Goal: Task Accomplishment & Management: Use online tool/utility

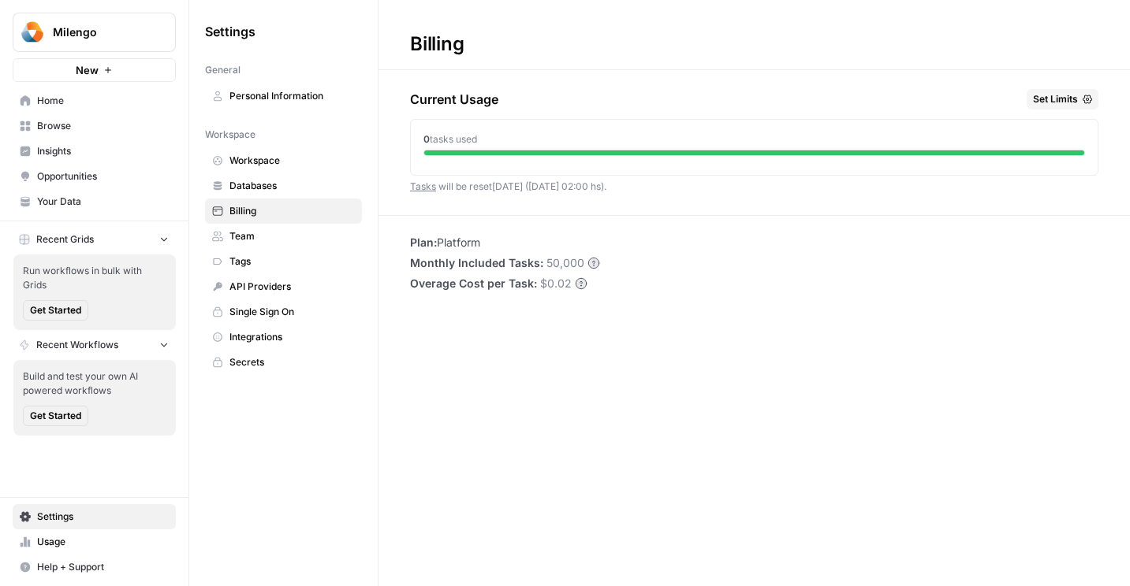
click at [46, 105] on span "Home" at bounding box center [103, 101] width 132 height 14
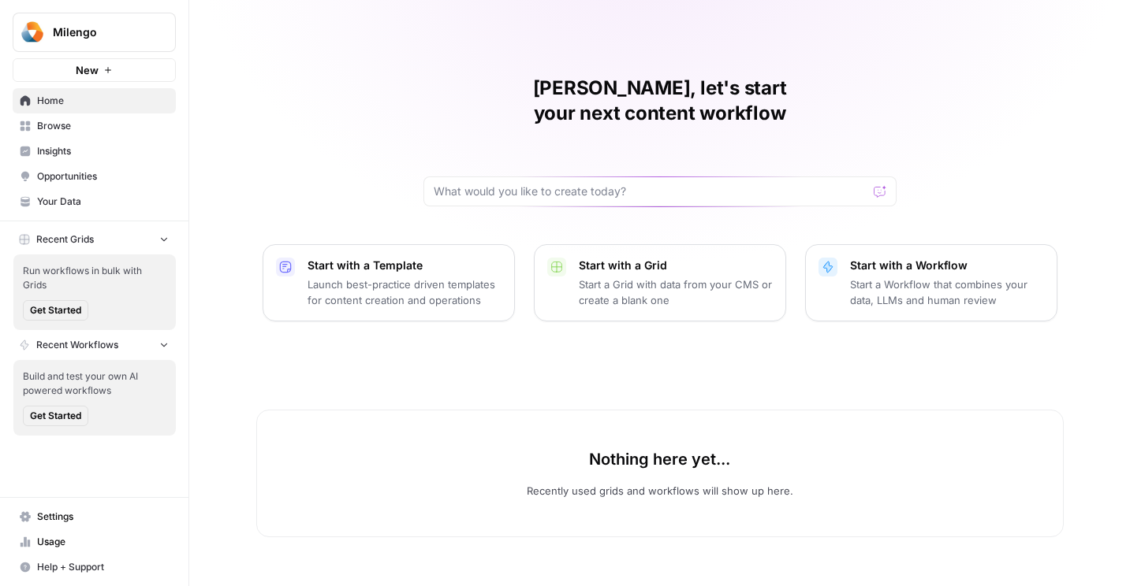
click at [330, 277] on p "Launch best-practice driven templates for content creation and operations" at bounding box center [404, 293] width 194 height 32
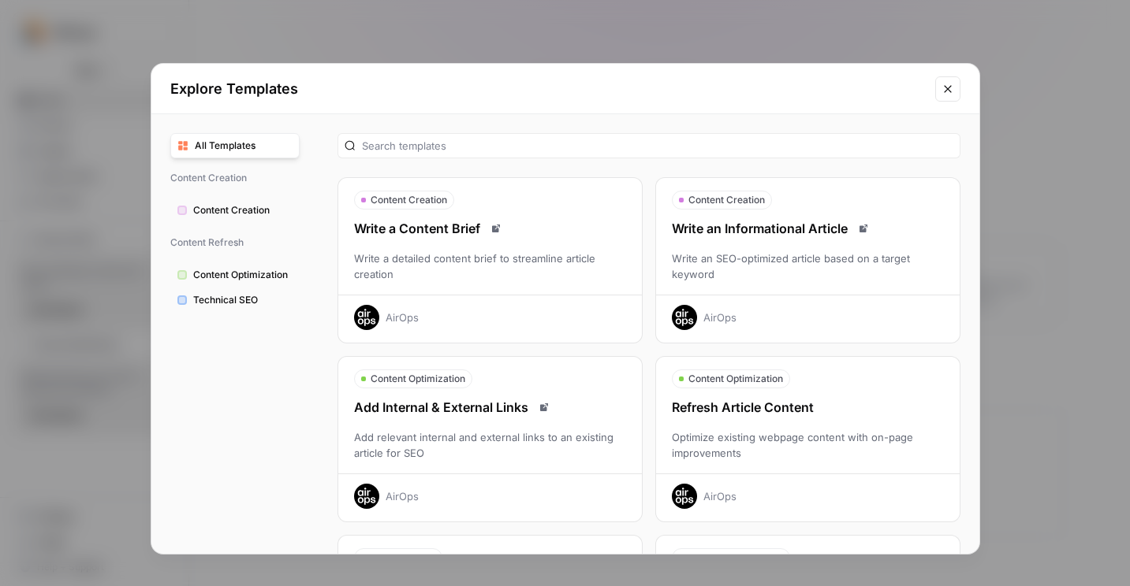
click at [210, 217] on span "Content Creation" at bounding box center [242, 210] width 99 height 14
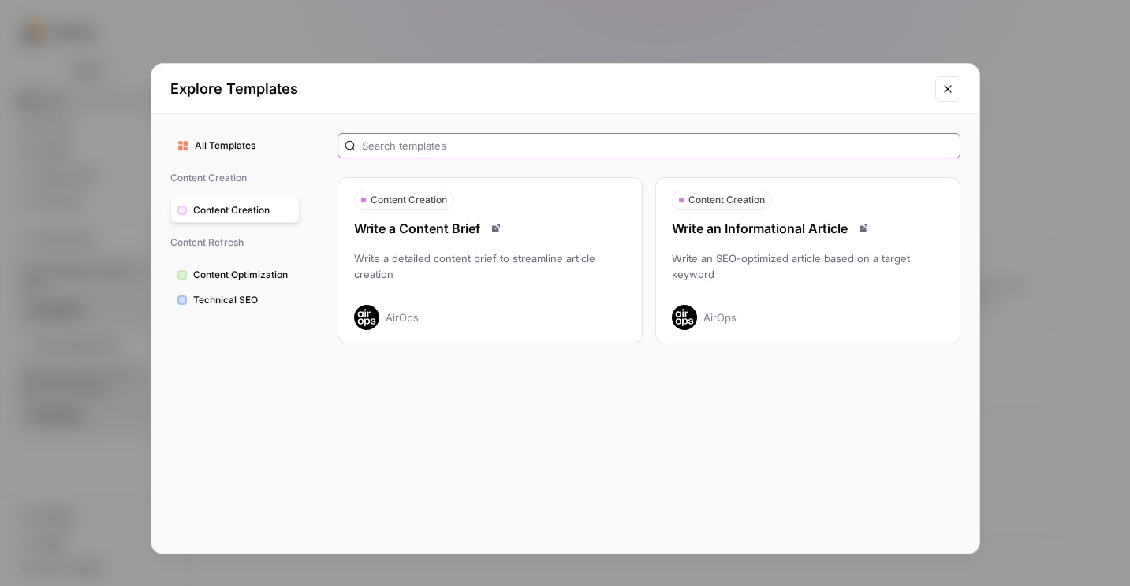
click at [382, 150] on input "text" at bounding box center [657, 146] width 591 height 16
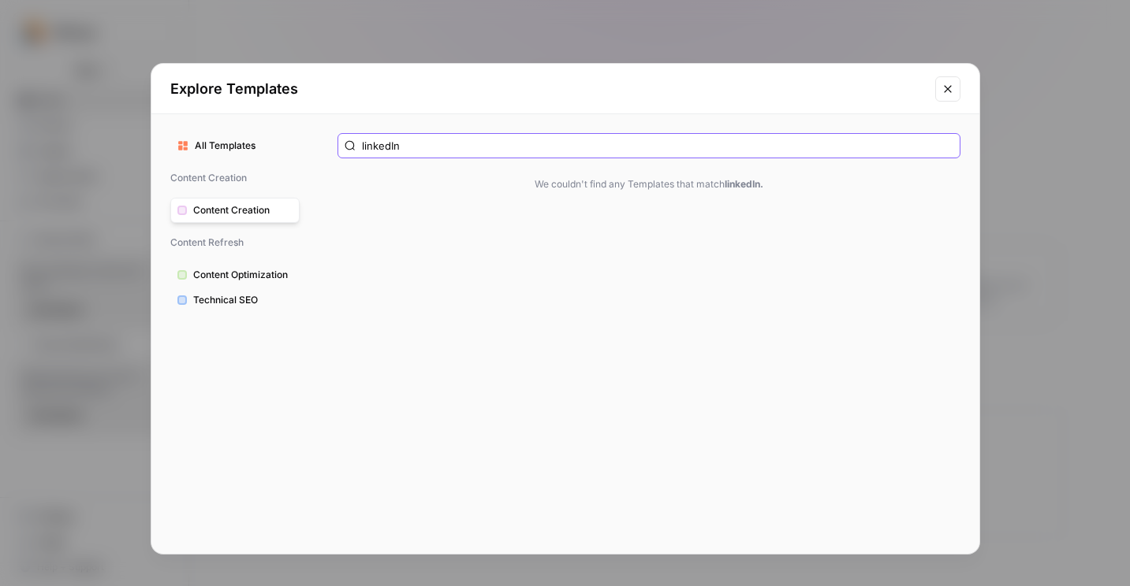
type input "linkedIn"
click at [210, 141] on span "All Templates" at bounding box center [244, 146] width 98 height 14
click at [385, 146] on input "linkedIn" at bounding box center [657, 146] width 591 height 16
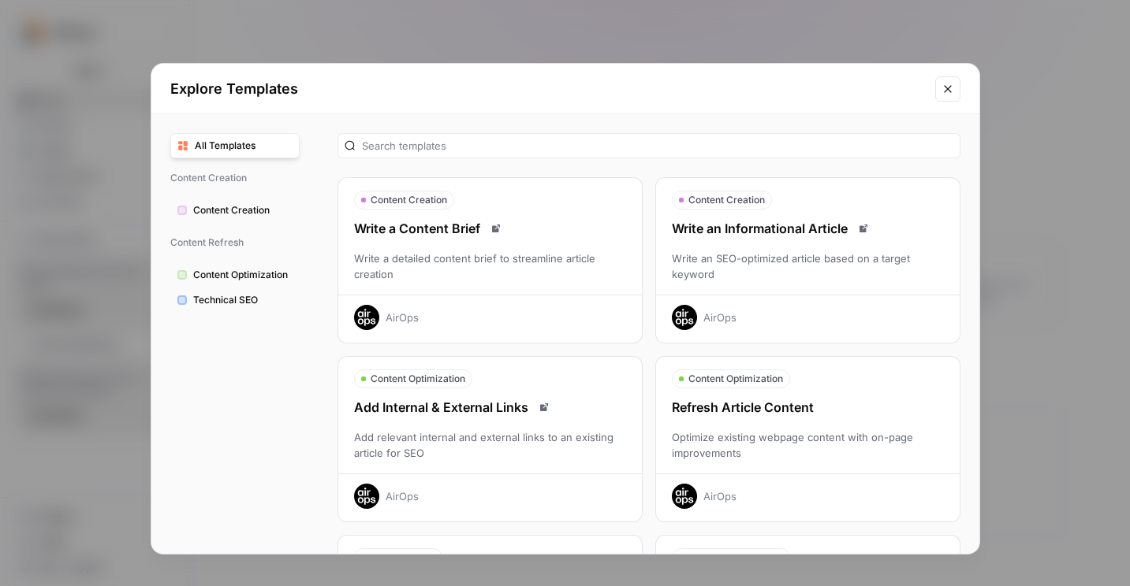
click at [851, 446] on div "Optimize existing webpage content with on-page improvements" at bounding box center [807, 446] width 303 height 32
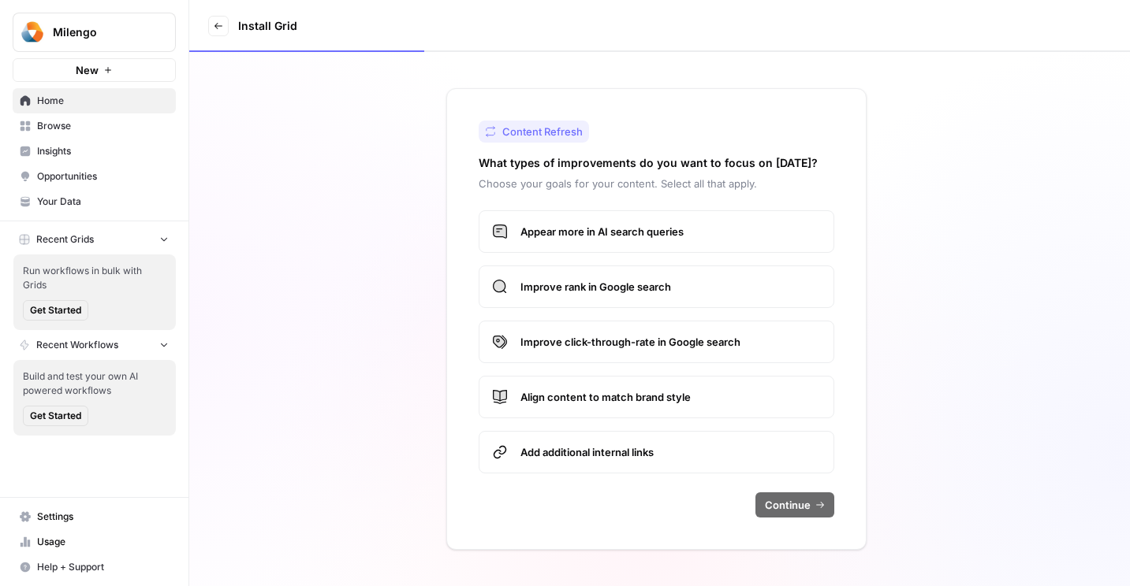
click at [557, 224] on span "Appear more in AI search queries" at bounding box center [670, 232] width 300 height 16
click at [563, 275] on label "Improve rank in Google search" at bounding box center [656, 287] width 356 height 43
click at [567, 330] on label "Improve click-through-rate in Google search" at bounding box center [656, 342] width 356 height 43
click at [784, 505] on span "Continue" at bounding box center [788, 505] width 46 height 16
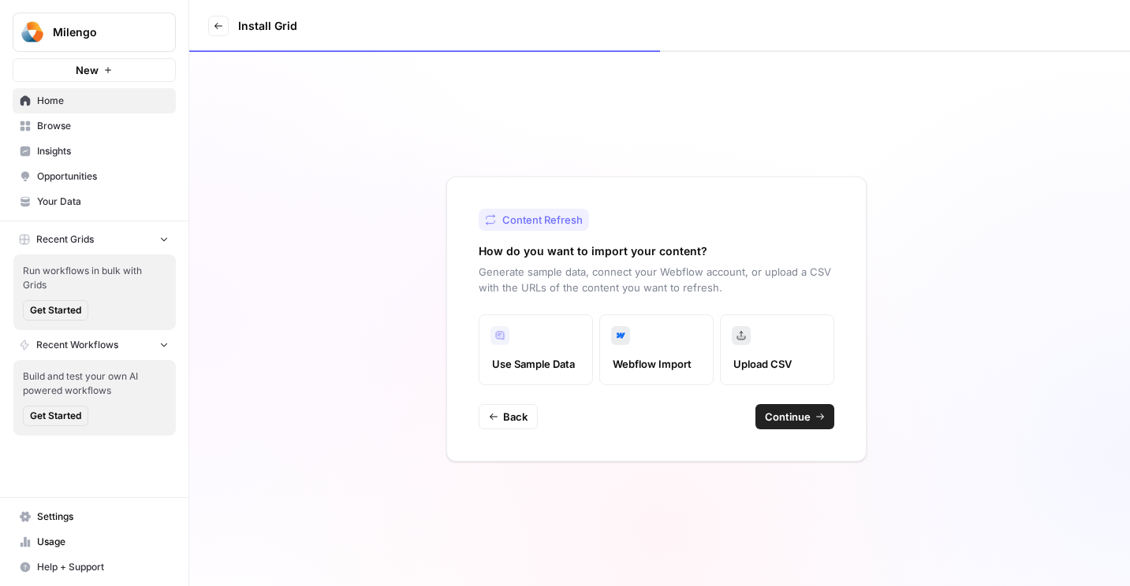
click at [535, 359] on span "Use Sample Data" at bounding box center [535, 364] width 87 height 16
click at [794, 415] on span "Continue" at bounding box center [788, 417] width 46 height 16
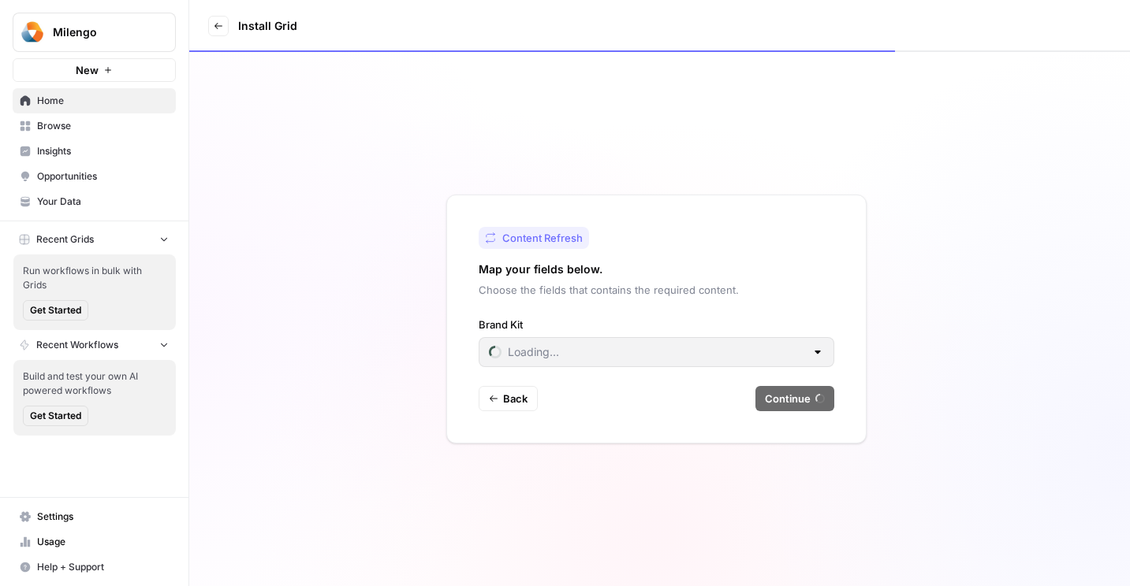
type input "Milengo"
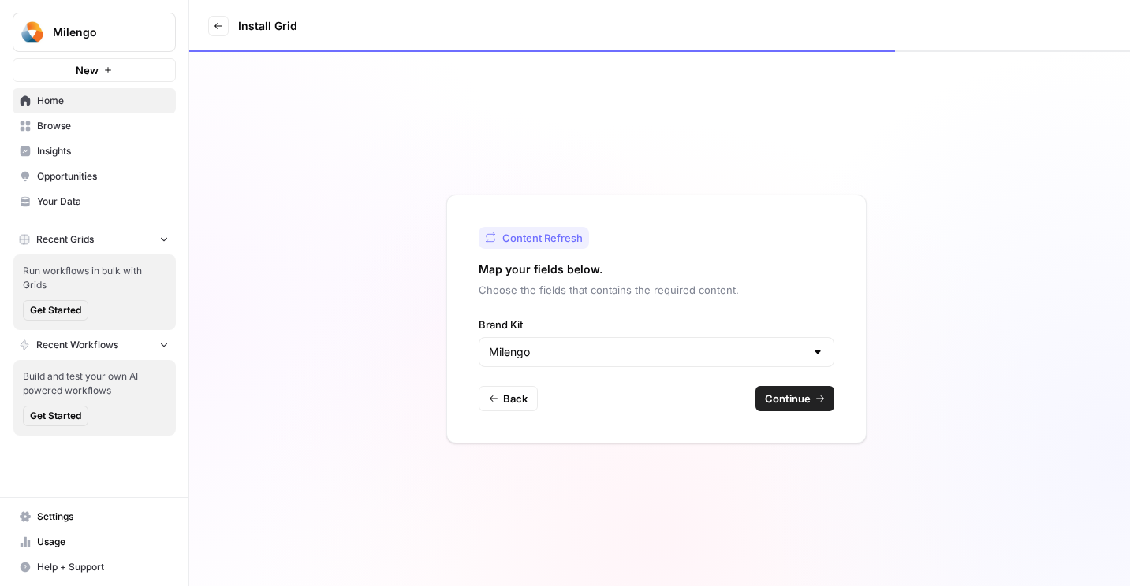
click at [794, 400] on span "Continue" at bounding box center [788, 399] width 46 height 16
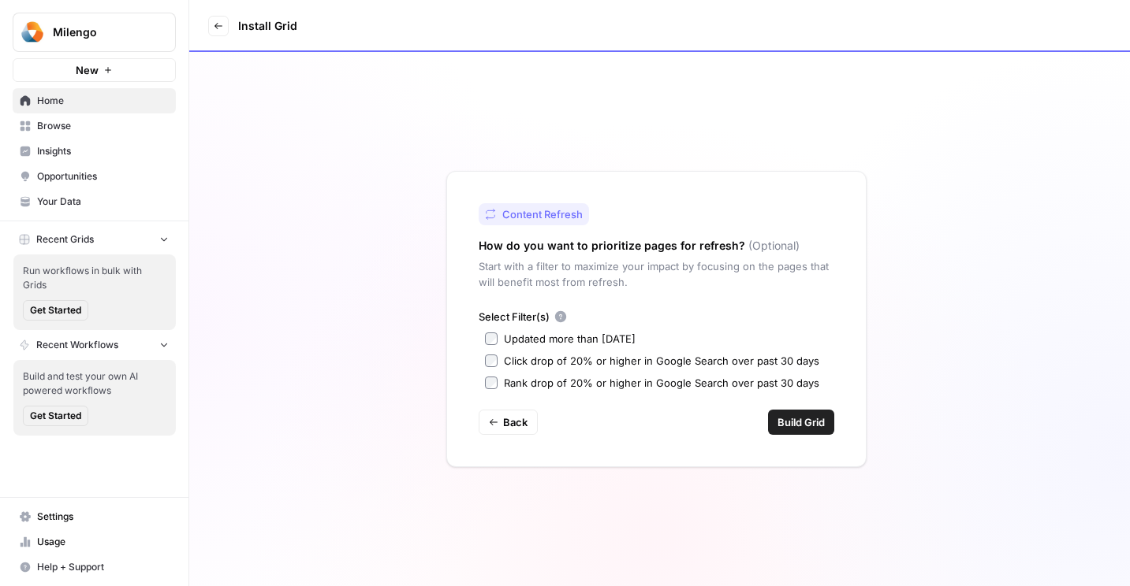
click at [801, 420] on span "Build Grid" at bounding box center [800, 423] width 47 height 16
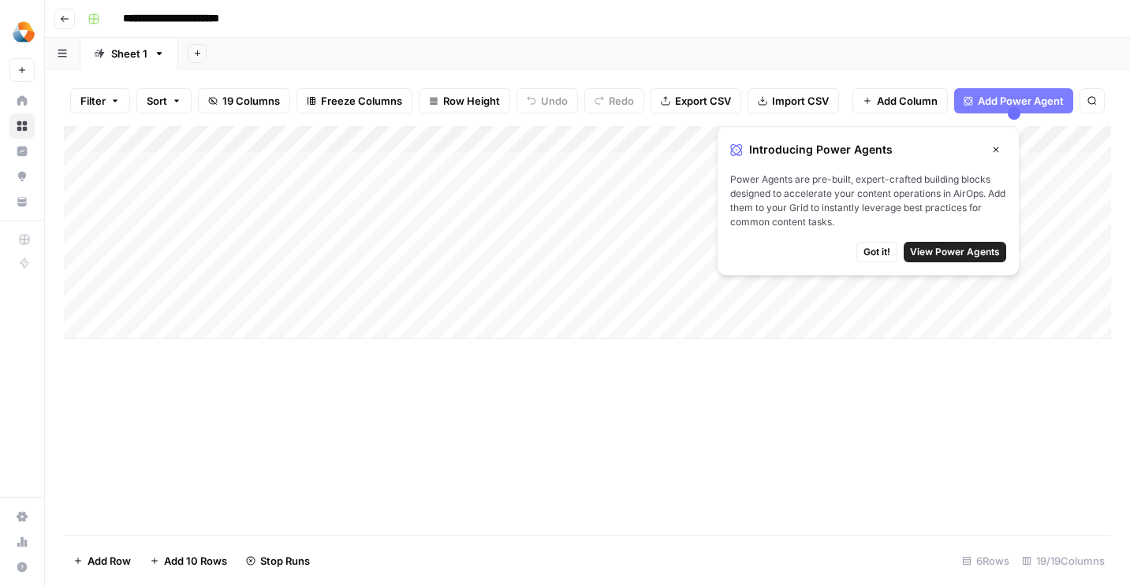
click at [351, 189] on div "Add Column" at bounding box center [587, 232] width 1047 height 213
click at [419, 190] on div "Add Column" at bounding box center [587, 232] width 1047 height 213
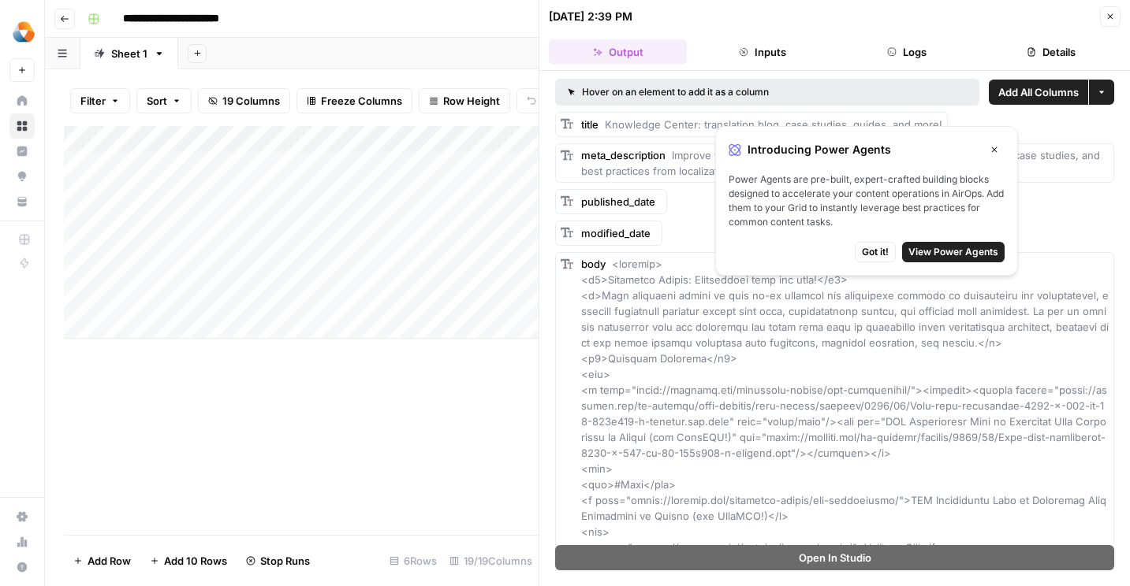
click at [868, 246] on span "Got it!" at bounding box center [875, 252] width 27 height 14
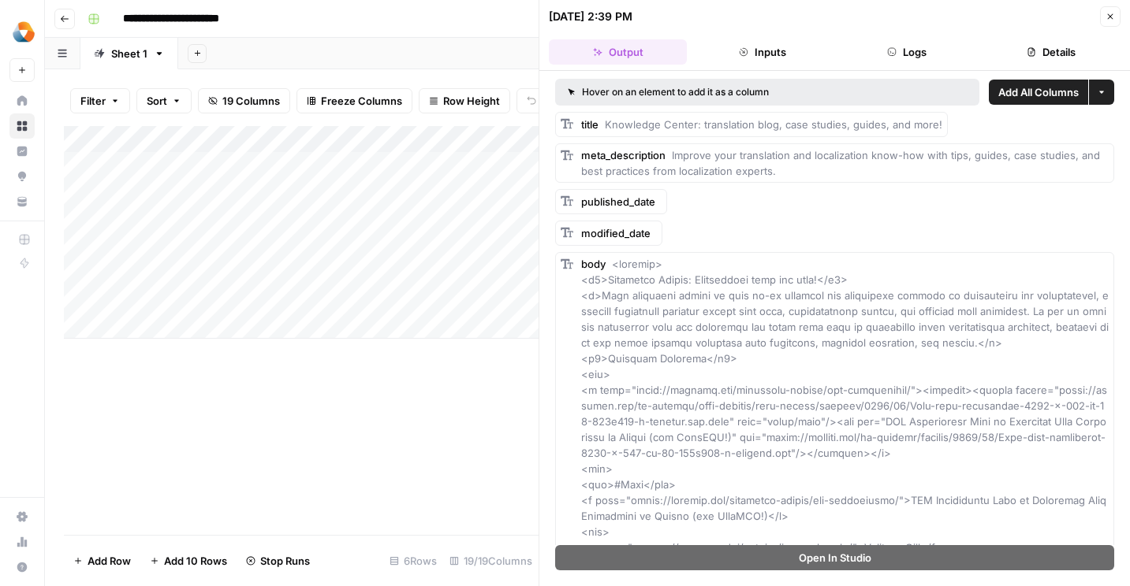
click at [1107, 11] on button "Close" at bounding box center [1110, 16] width 20 height 20
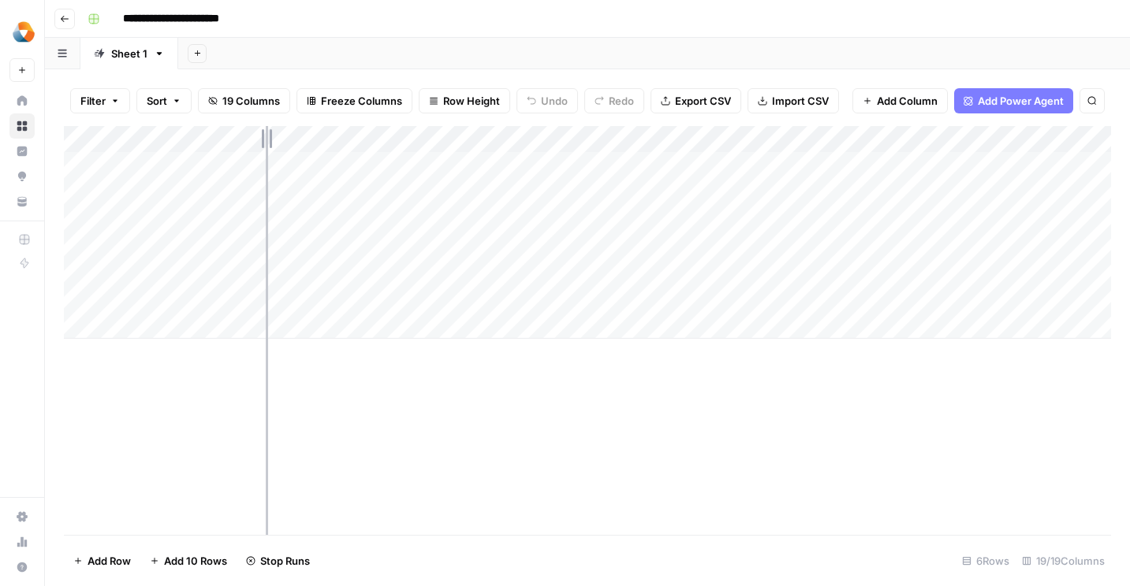
drag, startPoint x: 317, startPoint y: 139, endPoint x: 342, endPoint y: 139, distance: 25.2
click at [342, 139] on div "Add Column" at bounding box center [587, 232] width 1047 height 213
drag, startPoint x: 342, startPoint y: 136, endPoint x: 464, endPoint y: 147, distance: 121.8
click at [464, 147] on div "Add Column" at bounding box center [587, 232] width 1047 height 213
click at [262, 564] on span "Stop Runs" at bounding box center [285, 561] width 50 height 16
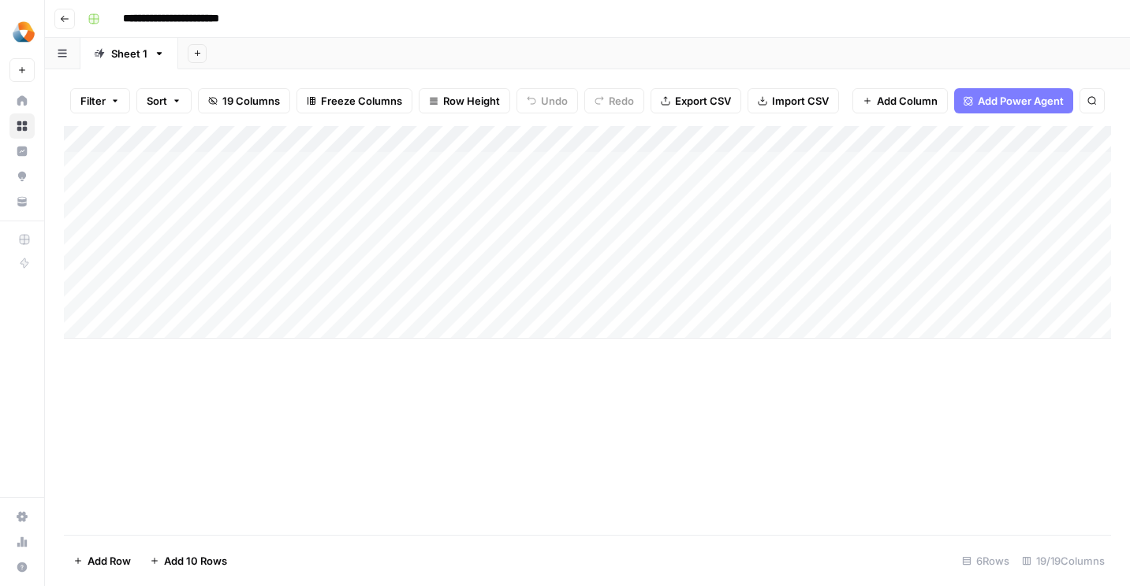
click at [163, 330] on div "Add Column" at bounding box center [587, 232] width 1047 height 213
click at [163, 330] on div "Add Column" at bounding box center [587, 246] width 1047 height 240
type input "**********"
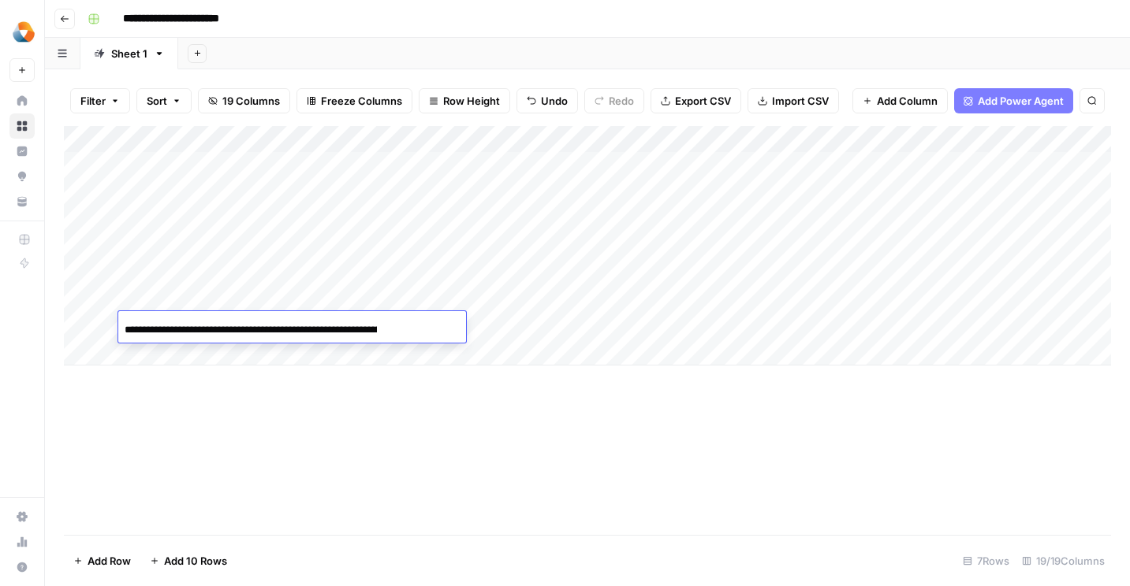
scroll to position [0, 128]
click at [303, 495] on div "Add Column" at bounding box center [587, 330] width 1047 height 409
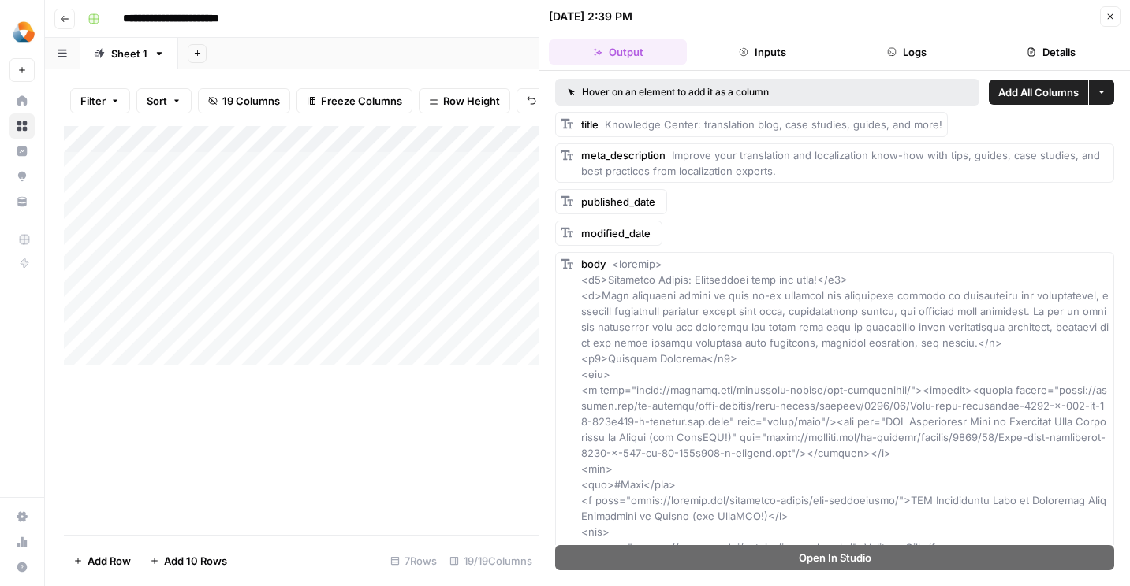
click at [1107, 20] on icon "button" at bounding box center [1109, 16] width 9 height 9
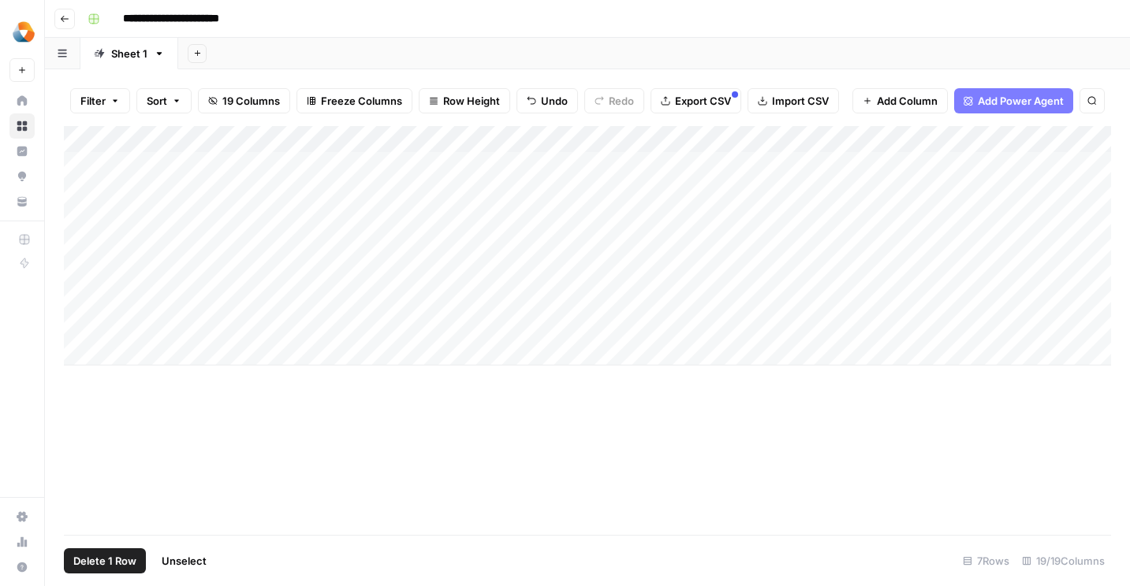
click at [81, 194] on div "Add Column" at bounding box center [587, 246] width 1047 height 240
click at [106, 554] on span "Delete 1 Row" at bounding box center [104, 561] width 63 height 16
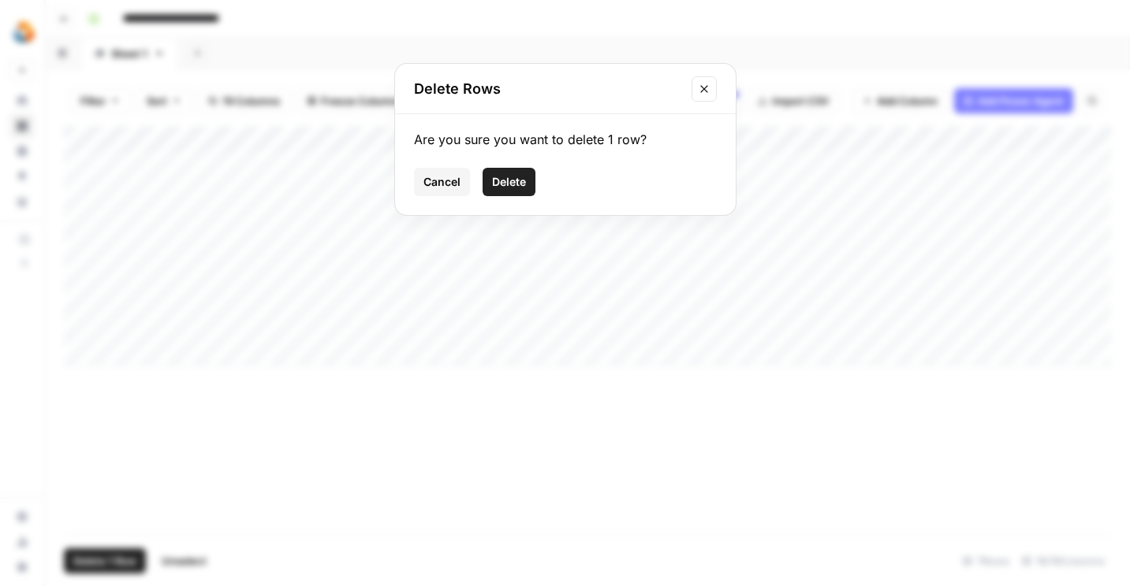
click at [514, 171] on button "Delete" at bounding box center [508, 182] width 53 height 28
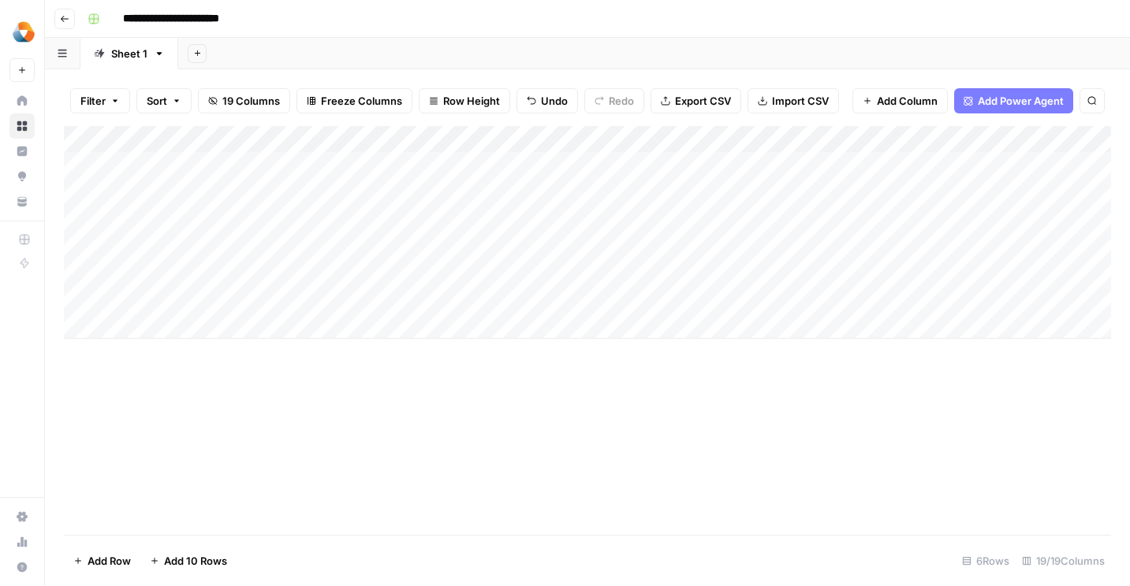
click at [80, 188] on div "Add Column" at bounding box center [587, 232] width 1047 height 213
click at [110, 550] on button "Delete 1 Row" at bounding box center [105, 561] width 82 height 25
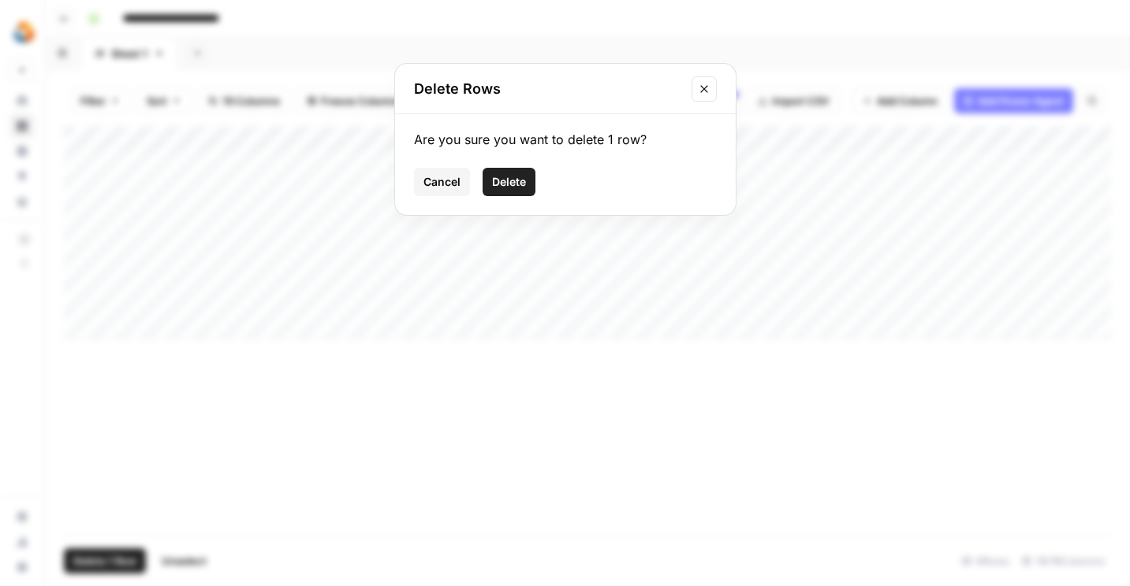
click at [503, 185] on span "Delete" at bounding box center [509, 182] width 34 height 16
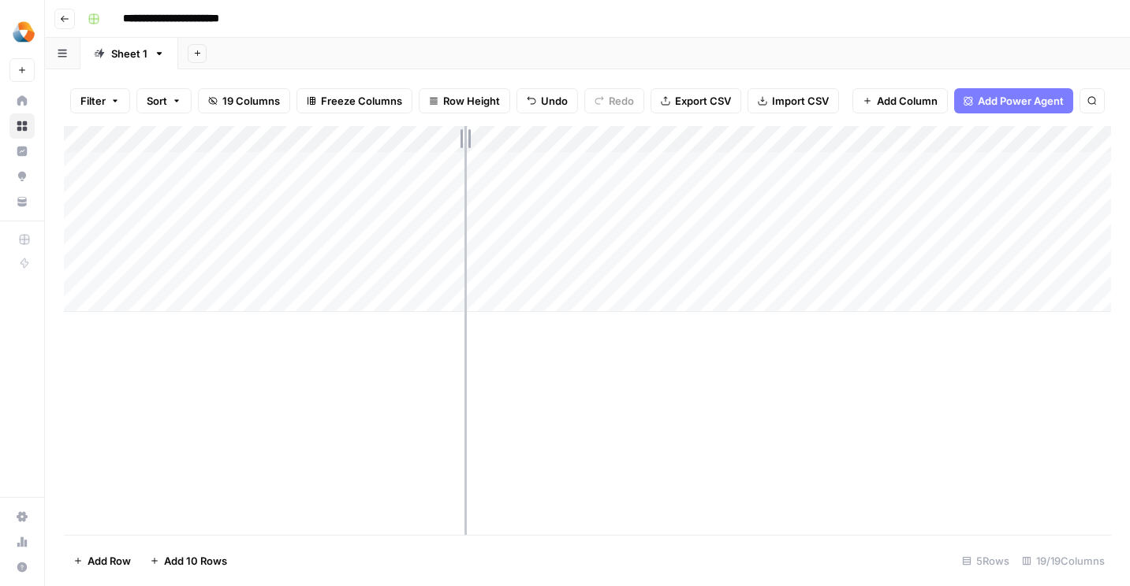
drag, startPoint x: 464, startPoint y: 136, endPoint x: 533, endPoint y: 135, distance: 68.6
click at [533, 135] on div "Add Column" at bounding box center [587, 219] width 1047 height 186
click at [78, 213] on div "Add Column" at bounding box center [587, 219] width 1047 height 186
click at [92, 560] on span "Delete 1 Row" at bounding box center [104, 561] width 63 height 16
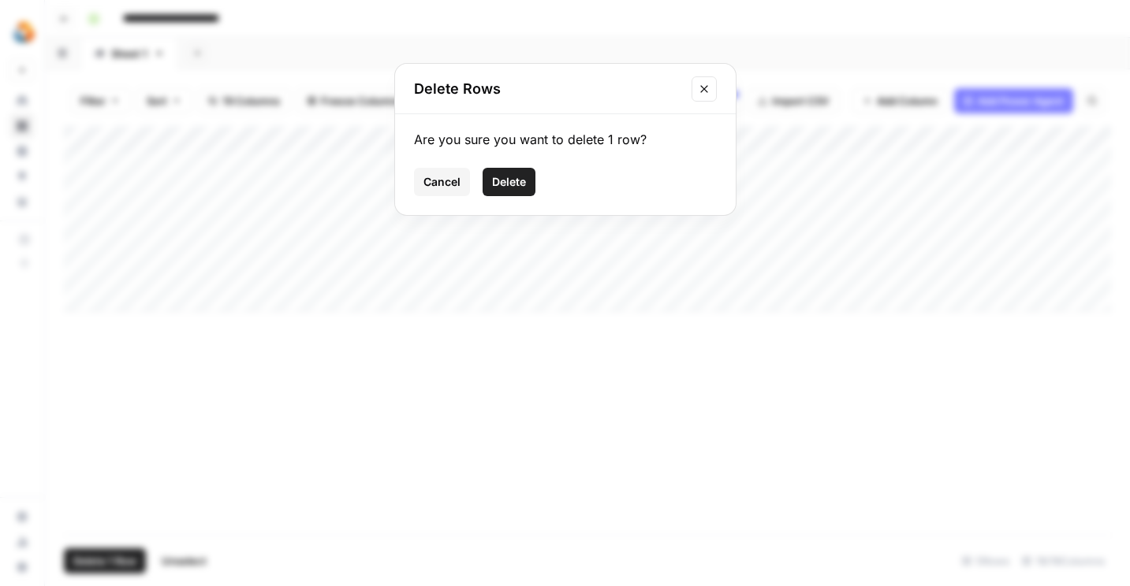
click at [501, 183] on span "Delete" at bounding box center [509, 182] width 34 height 16
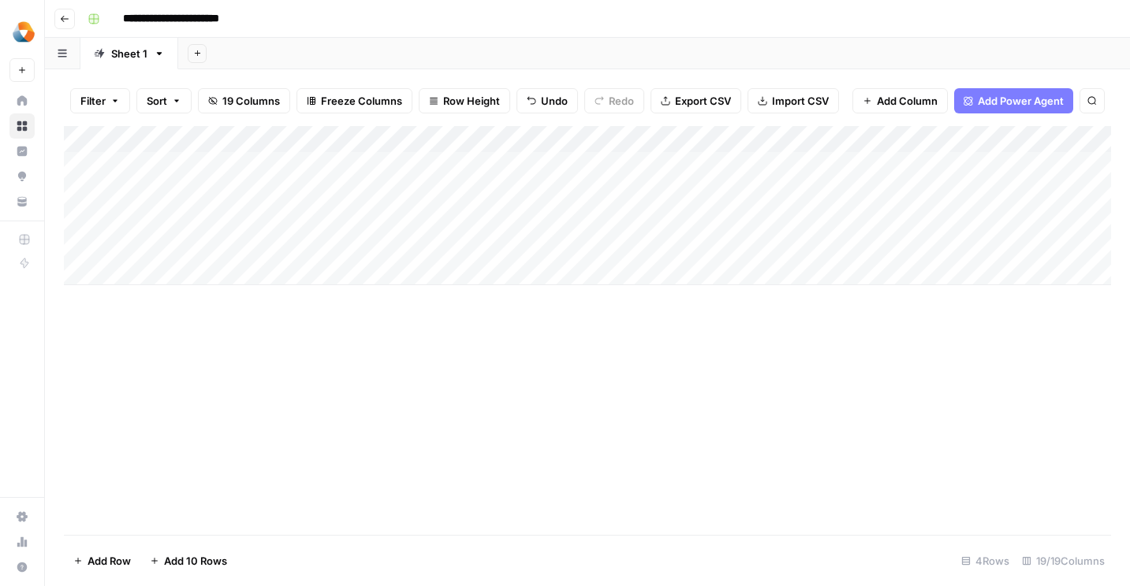
click at [84, 219] on div "Add Column" at bounding box center [587, 205] width 1047 height 159
click at [117, 556] on span "Delete 1 Row" at bounding box center [104, 561] width 63 height 16
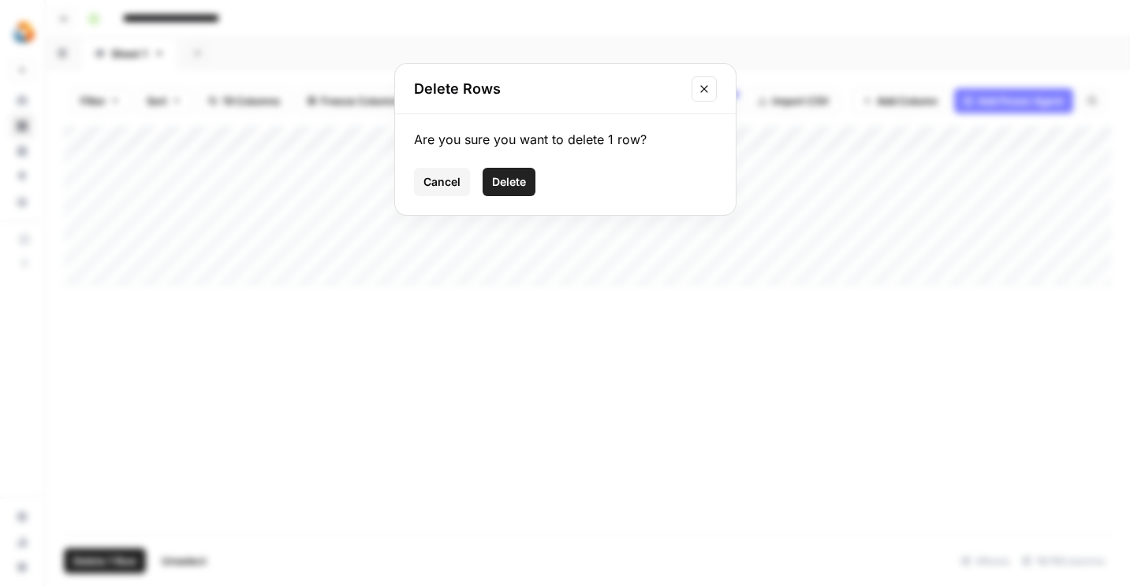
click at [511, 192] on button "Delete" at bounding box center [508, 182] width 53 height 28
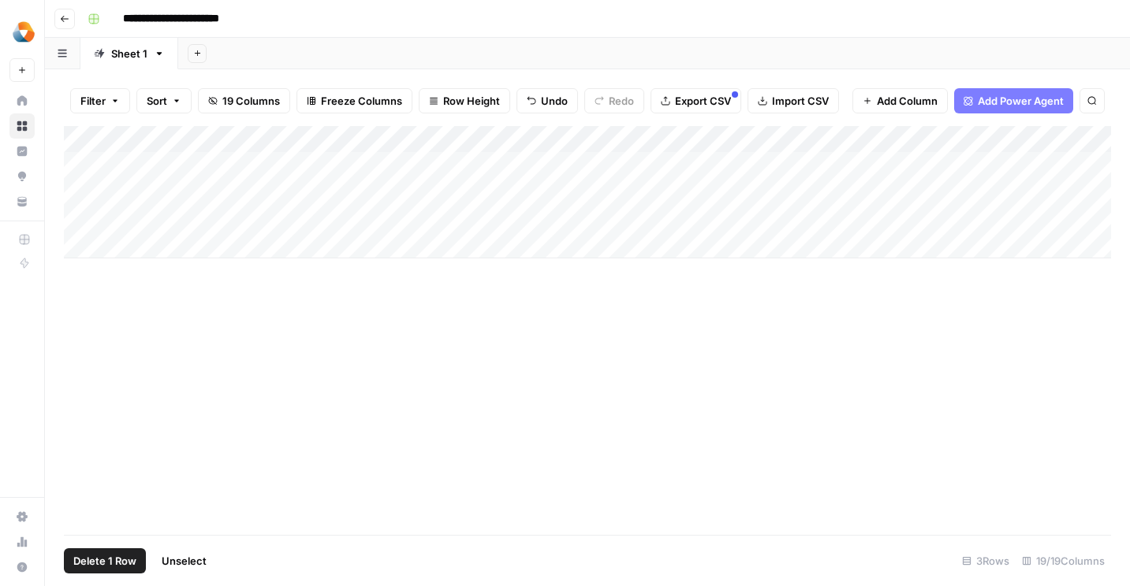
click at [80, 163] on div "Add Column" at bounding box center [587, 192] width 1047 height 132
click at [122, 565] on span "Delete 1 Row" at bounding box center [104, 561] width 63 height 16
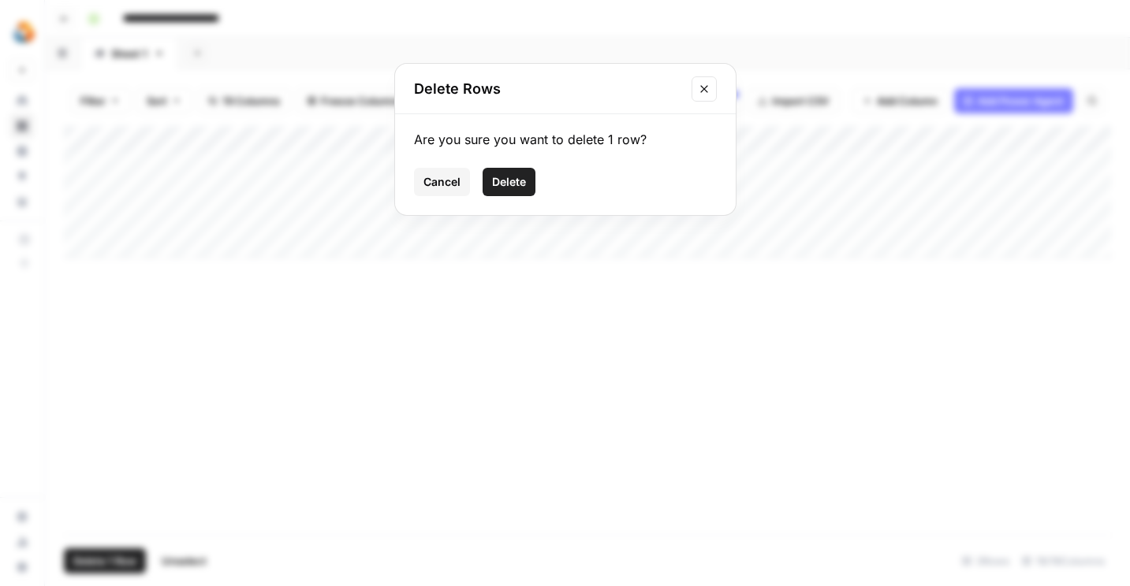
click at [501, 182] on span "Delete" at bounding box center [509, 182] width 34 height 16
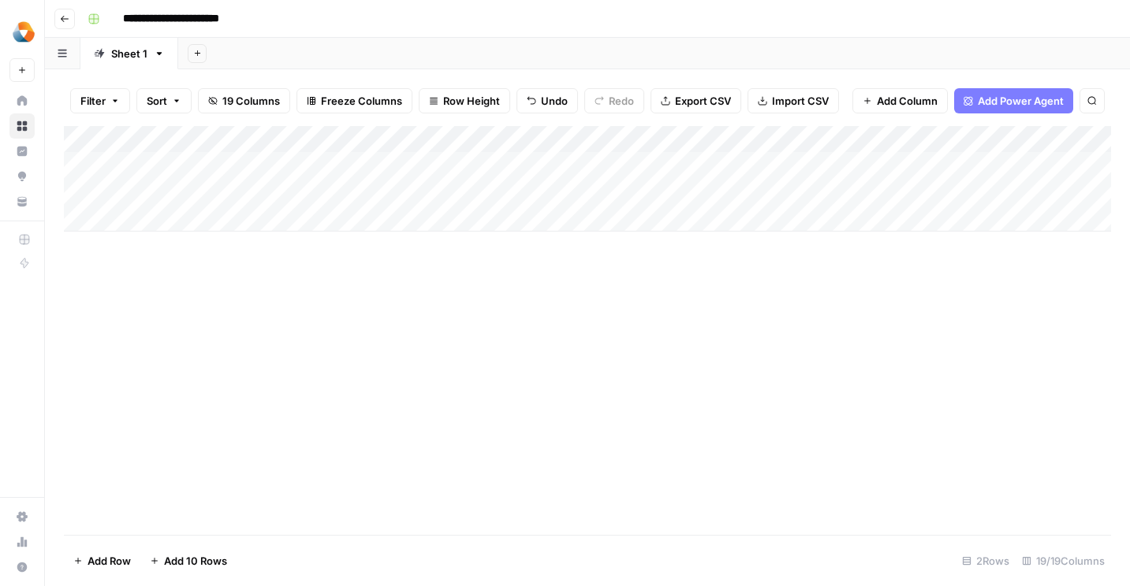
drag, startPoint x: 534, startPoint y: 137, endPoint x: 573, endPoint y: 137, distance: 38.6
click at [572, 137] on div "Add Column" at bounding box center [587, 179] width 1047 height 106
click at [143, 216] on div "Add Column" at bounding box center [587, 179] width 1047 height 106
paste input "**********"
type input "**********"
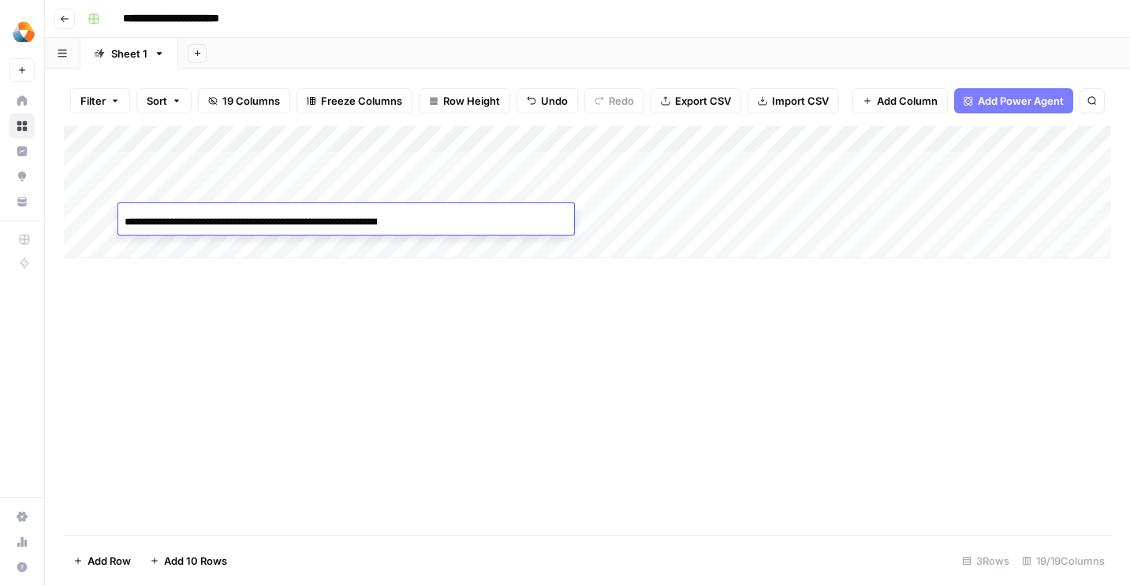
scroll to position [0, 145]
click at [374, 338] on div "Add Column" at bounding box center [587, 330] width 1047 height 409
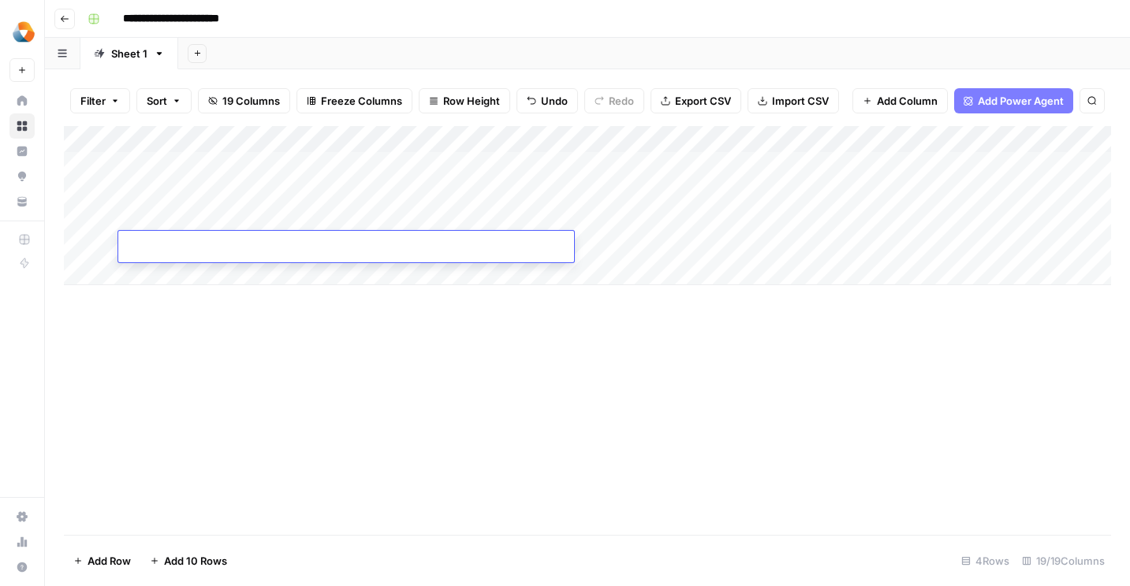
click at [347, 481] on div "Add Column" at bounding box center [587, 330] width 1047 height 409
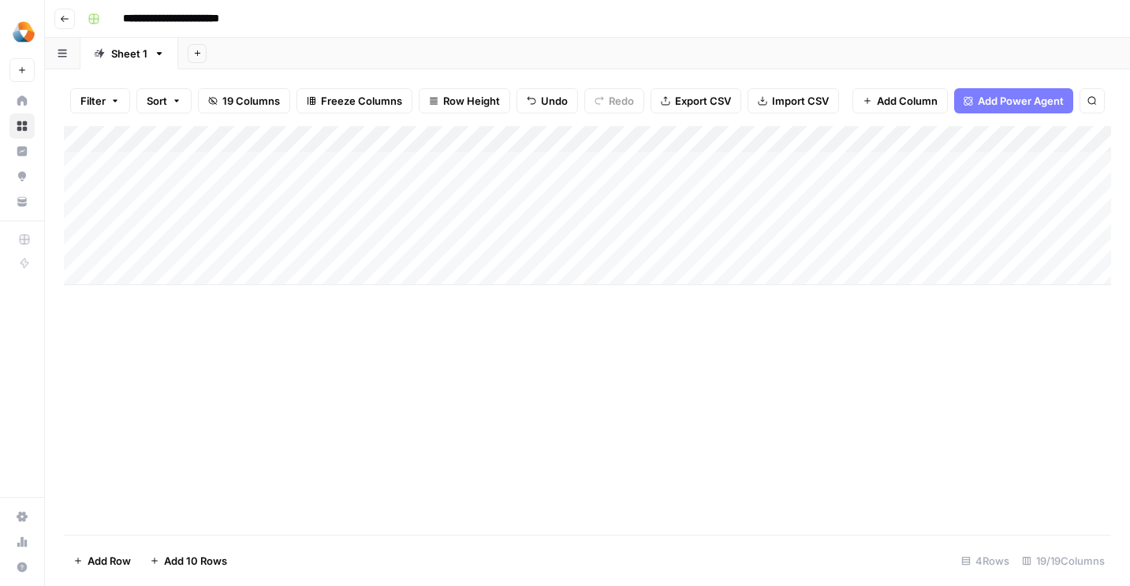
click at [296, 332] on div "Add Column" at bounding box center [587, 330] width 1047 height 409
click at [610, 188] on div "Add Column" at bounding box center [587, 205] width 1047 height 159
click at [665, 216] on div "Add Column" at bounding box center [587, 205] width 1047 height 159
